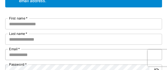
scroll to position [55, 0]
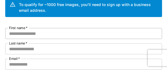
click at [46, 36] on input "First name   *" at bounding box center [83, 33] width 157 height 11
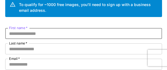
paste input "********"
type input "********"
click at [35, 48] on input "Last name   *" at bounding box center [83, 48] width 157 height 11
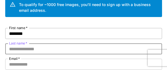
paste input "*********"
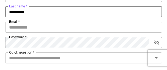
scroll to position [82, 0]
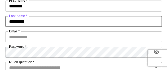
drag, startPoint x: 31, startPoint y: 21, endPoint x: 8, endPoint y: 22, distance: 23.4
click at [8, 22] on input "*********" at bounding box center [83, 21] width 157 height 11
type input "*********"
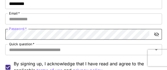
scroll to position [110, 0]
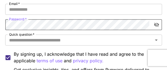
click at [156, 25] on icon "toggle password visibility" at bounding box center [155, 24] width 5 height 5
click at [0, 25] on div "Kick off with ~1000 free images! 🎈 Welcome to Runware To qualify for ~1000 free…" at bounding box center [83, 21] width 167 height 262
click at [102, 39] on input "Quick question   *" at bounding box center [79, 40] width 144 height 8
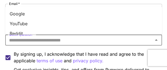
click at [21, 21] on li "YouTube" at bounding box center [83, 24] width 157 height 10
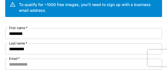
scroll to position [82, 0]
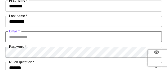
click at [35, 37] on input "Email   *" at bounding box center [83, 36] width 157 height 11
paste input "**********"
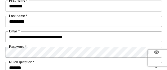
click at [90, 37] on input "**********" at bounding box center [83, 36] width 157 height 11
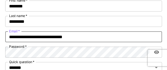
click at [96, 38] on input "**********" at bounding box center [83, 36] width 157 height 11
paste input "*"
type input "**********"
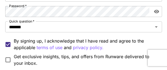
scroll to position [137, 0]
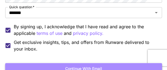
click at [79, 67] on button "Continue with email" at bounding box center [83, 68] width 157 height 11
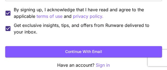
scroll to position [157, 0]
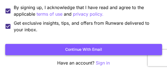
click at [72, 50] on button "Continue with email" at bounding box center [83, 49] width 157 height 11
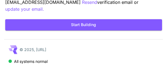
scroll to position [59, 0]
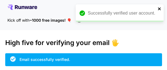
click at [159, 9] on icon "close" at bounding box center [159, 8] width 3 height 3
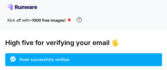
click at [22, 6] on icon at bounding box center [22, 6] width 30 height 5
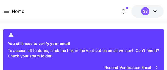
click at [154, 11] on icon at bounding box center [154, 11] width 3 height 2
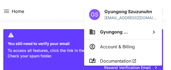
click at [58, 8] on div at bounding box center [85, 35] width 171 height 70
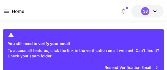
click at [154, 10] on icon at bounding box center [154, 11] width 7 height 7
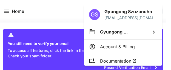
click at [70, 11] on div at bounding box center [85, 35] width 171 height 70
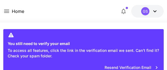
click at [5, 10] on icon at bounding box center [6, 11] width 7 height 7
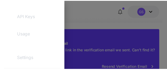
scroll to position [110, 0]
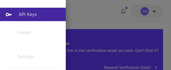
click at [25, 12] on p "API Keys" at bounding box center [28, 14] width 18 height 7
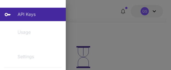
click at [136, 35] on div at bounding box center [85, 35] width 171 height 70
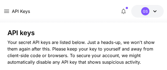
click at [99, 19] on div at bounding box center [83, 19] width 167 height 7
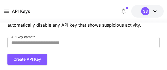
scroll to position [27, 0]
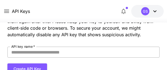
click at [33, 52] on input "API key name   *" at bounding box center [83, 52] width 152 height 11
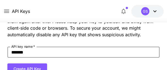
scroll to position [55, 0]
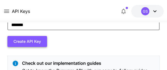
type input "*******"
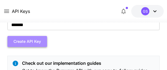
click at [24, 40] on button "Create API Key" at bounding box center [27, 41] width 40 height 11
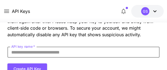
drag, startPoint x: 33, startPoint y: 51, endPoint x: 46, endPoint y: 59, distance: 15.2
click at [33, 51] on input "API key name   *" at bounding box center [83, 52] width 152 height 11
type input "*******"
click at [29, 65] on button "Create API Key" at bounding box center [27, 68] width 40 height 11
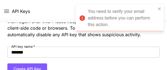
click at [111, 16] on div "You need to verify your email address before you can perform this action." at bounding box center [122, 18] width 68 height 20
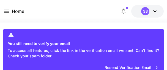
click at [130, 66] on button "Resend Verification Email" at bounding box center [131, 67] width 60 height 11
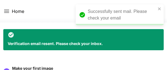
click at [129, 12] on div "Successfully sent mail. Please check your email" at bounding box center [122, 14] width 68 height 13
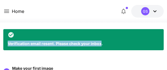
drag, startPoint x: 7, startPoint y: 43, endPoint x: 102, endPoint y: 45, distance: 94.5
click at [102, 45] on div "Verification email resent. Please check your inbox." at bounding box center [83, 39] width 160 height 21
click at [154, 10] on icon at bounding box center [154, 11] width 7 height 7
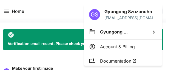
click at [48, 35] on div at bounding box center [85, 35] width 171 height 70
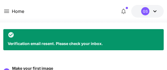
click at [7, 10] on icon at bounding box center [6, 11] width 5 height 3
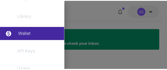
scroll to position [82, 0]
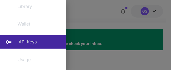
click at [26, 43] on p "API Keys" at bounding box center [28, 41] width 18 height 7
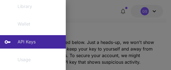
click at [110, 44] on div at bounding box center [85, 35] width 171 height 70
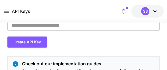
scroll to position [55, 0]
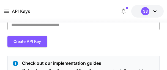
click at [42, 26] on input "API key name   *" at bounding box center [83, 24] width 152 height 11
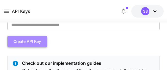
click at [21, 39] on button "Create API Key" at bounding box center [27, 41] width 40 height 11
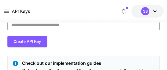
click at [35, 26] on input "API key name   *" at bounding box center [83, 24] width 152 height 11
type input "*******"
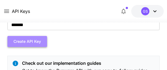
click at [17, 41] on button "Create API Key" at bounding box center [27, 41] width 40 height 11
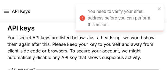
scroll to position [0, 0]
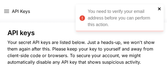
click at [159, 9] on icon "close" at bounding box center [159, 8] width 3 height 3
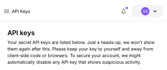
click at [153, 10] on icon at bounding box center [154, 11] width 7 height 7
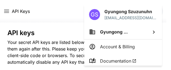
click at [40, 27] on div at bounding box center [85, 35] width 171 height 70
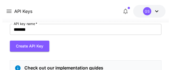
scroll to position [55, 0]
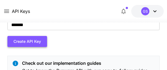
click at [23, 40] on button "Create API Key" at bounding box center [27, 41] width 40 height 11
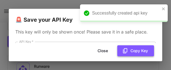
click at [135, 50] on button "Copy Key" at bounding box center [136, 50] width 37 height 11
